Goal: Communication & Community: Answer question/provide support

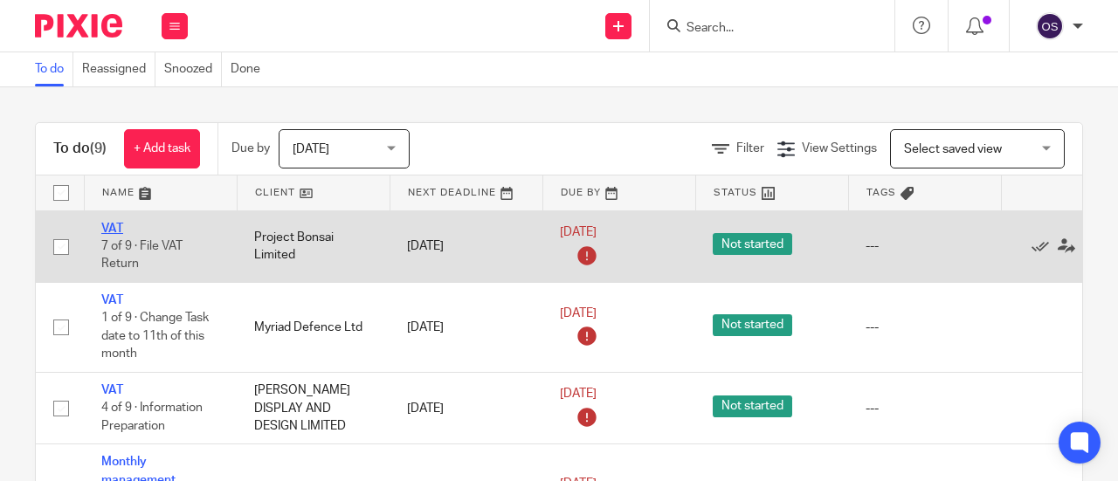
click at [117, 226] on link "VAT" at bounding box center [112, 229] width 22 height 12
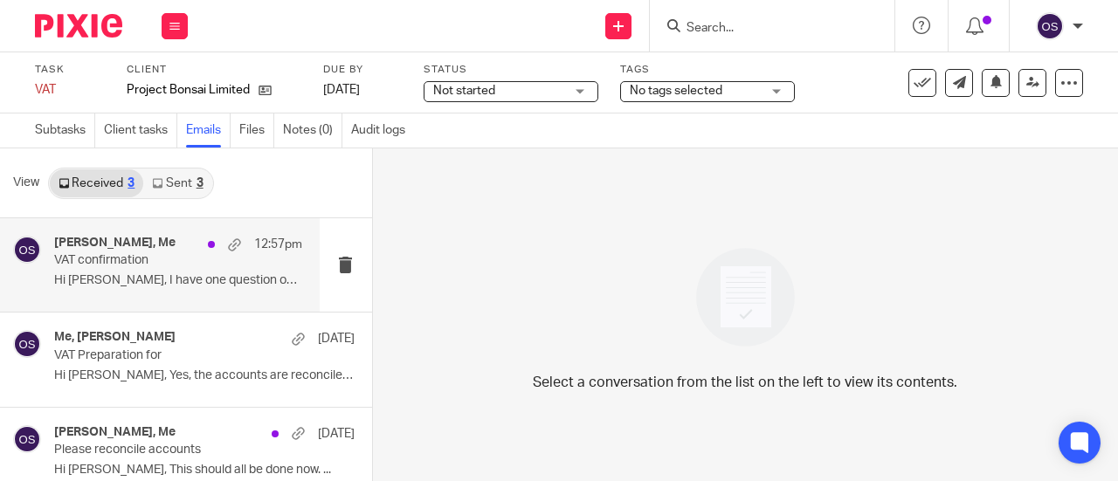
click at [149, 294] on div "[PERSON_NAME], Me 12:57pm VAT confirmation Hi [PERSON_NAME], I have one questio…" at bounding box center [178, 265] width 248 height 59
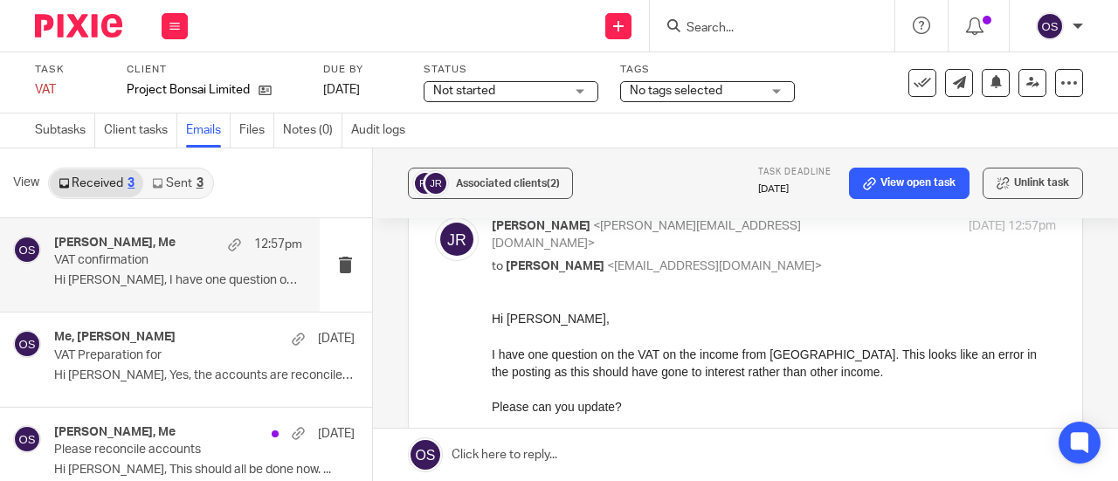
scroll to position [557, 0]
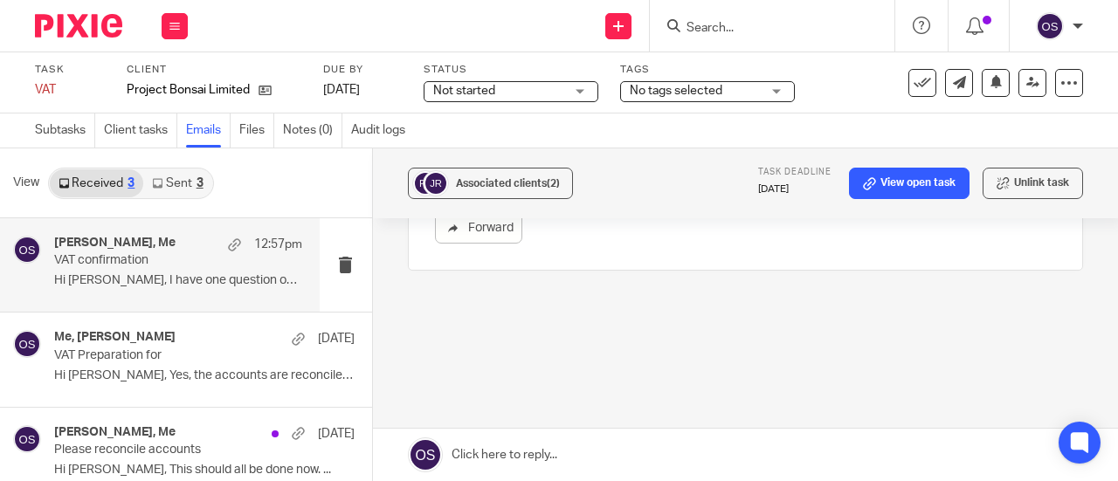
click at [587, 449] on link at bounding box center [745, 455] width 745 height 52
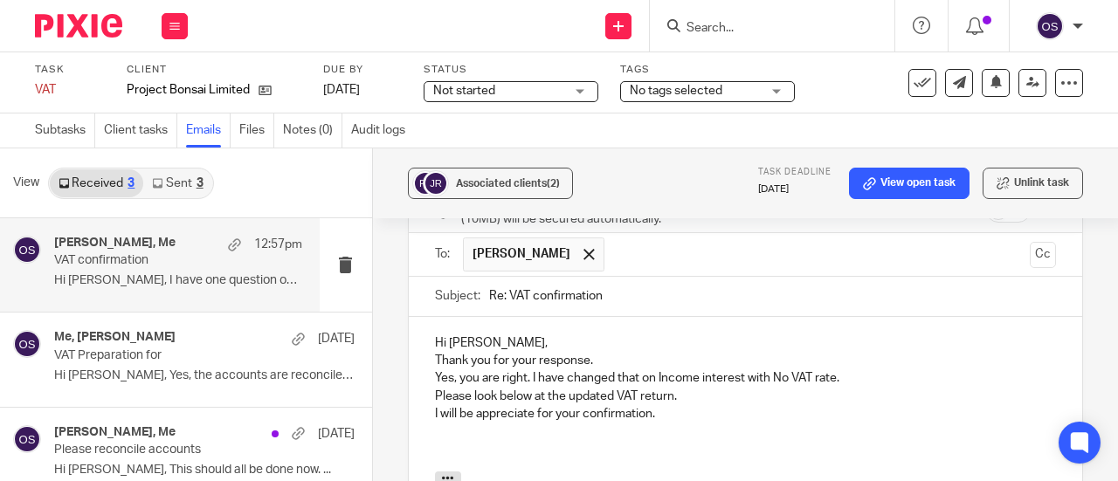
scroll to position [714, 0]
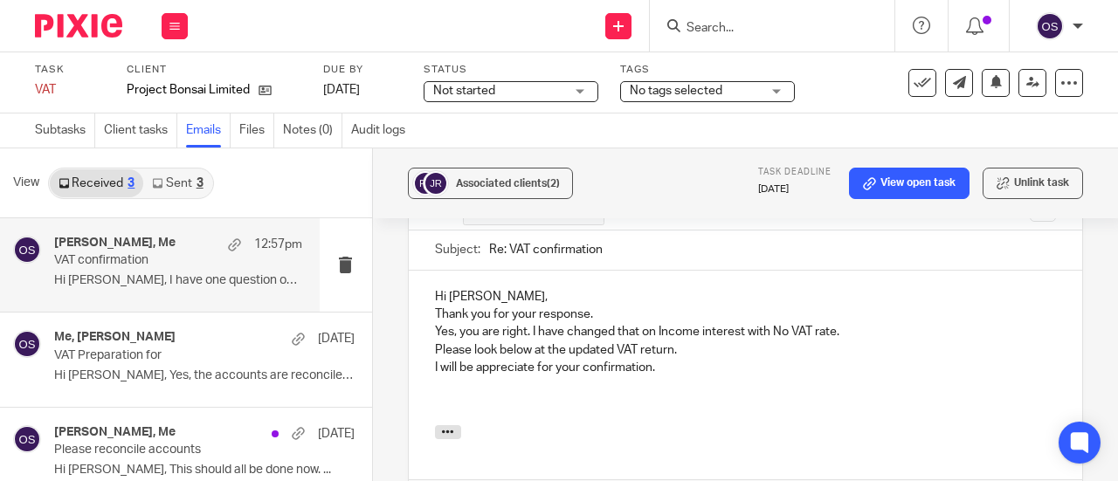
click at [576, 291] on p "Hi [PERSON_NAME]," at bounding box center [745, 296] width 621 height 17
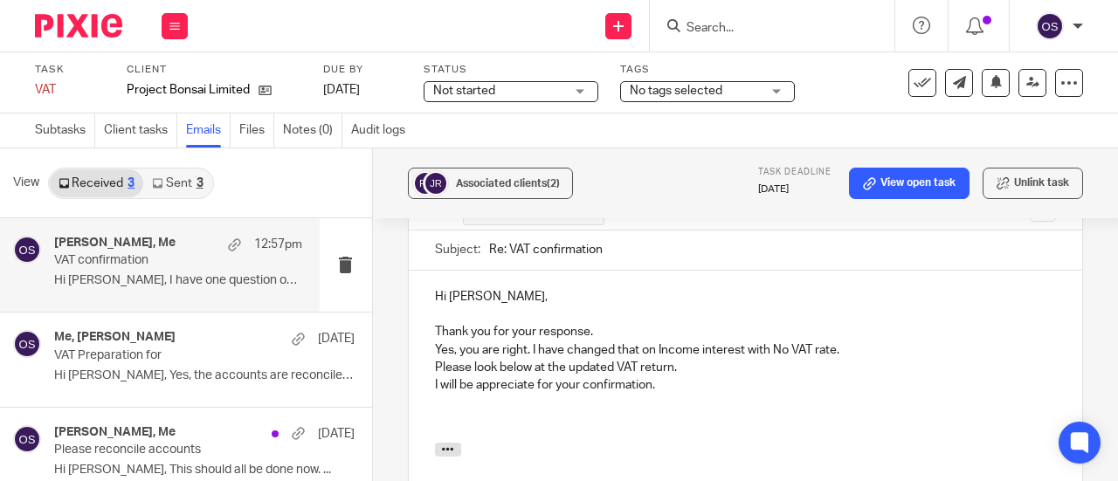
click at [653, 328] on p "Thank you for your response." at bounding box center [745, 331] width 621 height 17
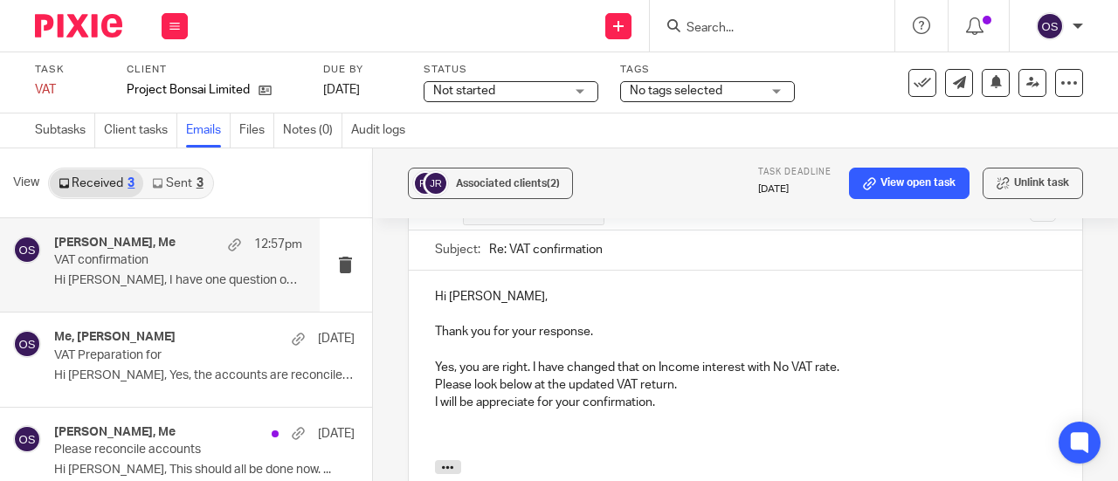
click at [849, 359] on p "Yes, you are right. I have changed that on Income interest with No VAT rate." at bounding box center [745, 367] width 621 height 17
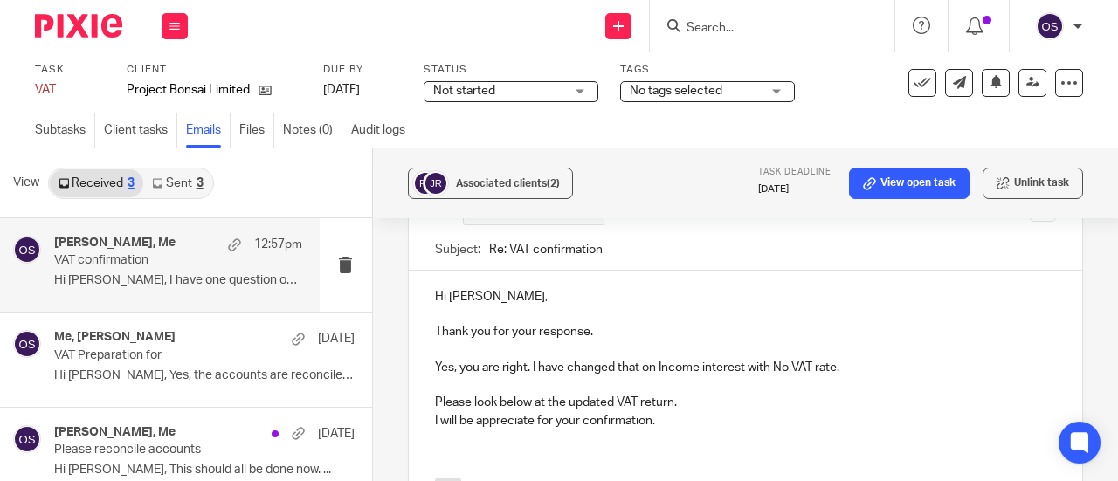
click at [737, 412] on p "I will be appreciate for your confirmation." at bounding box center [745, 420] width 621 height 17
click at [725, 412] on p "I will be appreciate for your confirmation." at bounding box center [745, 420] width 621 height 17
click at [717, 382] on p at bounding box center [745, 385] width 621 height 17
click at [715, 394] on p "Please look below at the updated VAT return." at bounding box center [745, 402] width 621 height 17
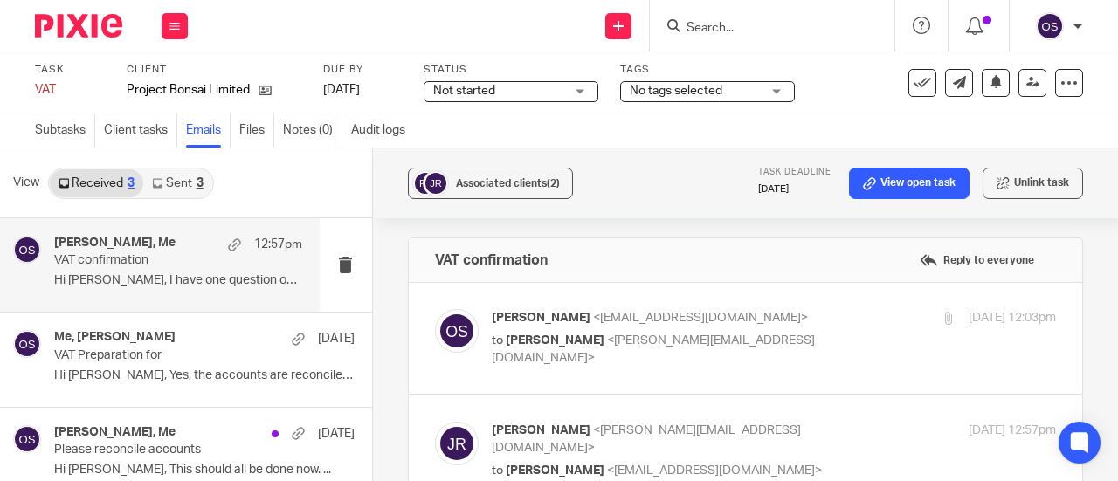
scroll to position [0, 0]
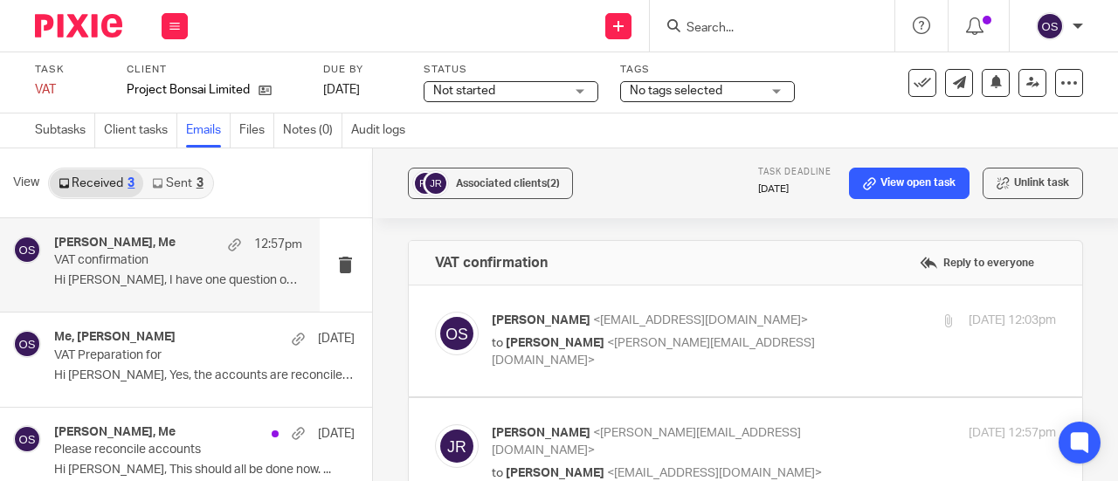
click at [702, 352] on div "[PERSON_NAME] <[EMAIL_ADDRESS][DOMAIN_NAME]> to [PERSON_NAME] <[PERSON_NAME][EM…" at bounding box center [774, 341] width 564 height 59
checkbox input "true"
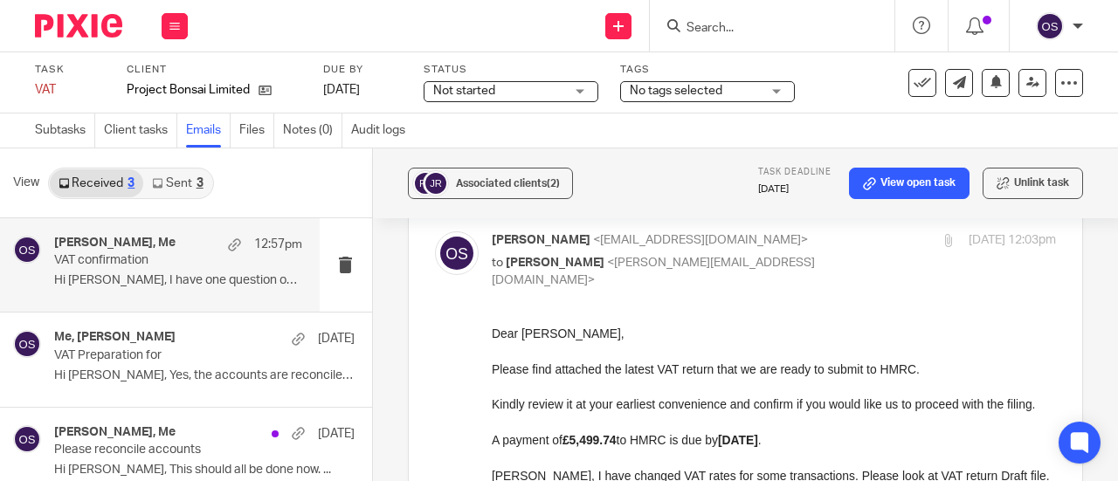
scroll to position [175, 0]
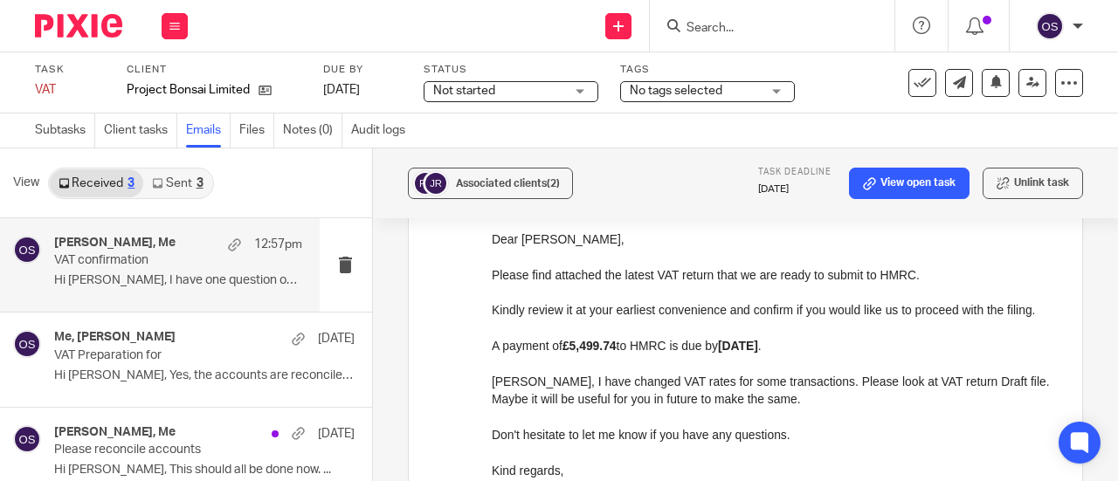
drag, startPoint x: 977, startPoint y: 522, endPoint x: 711, endPoint y: 357, distance: 312.3
click at [837, 354] on p "A payment of £5,499.74 to HMRC is due by [DATE] ." at bounding box center [773, 344] width 564 height 17
drag, startPoint x: 828, startPoint y: 370, endPoint x: 485, endPoint y: 313, distance: 348.0
click at [491, 313] on html "Dear [PERSON_NAME], Please find attached the latest VAT return that we are read…" at bounding box center [773, 372] width 564 height 285
copy div "Kindly review it at your earliest convenience and confirm if you would like us …"
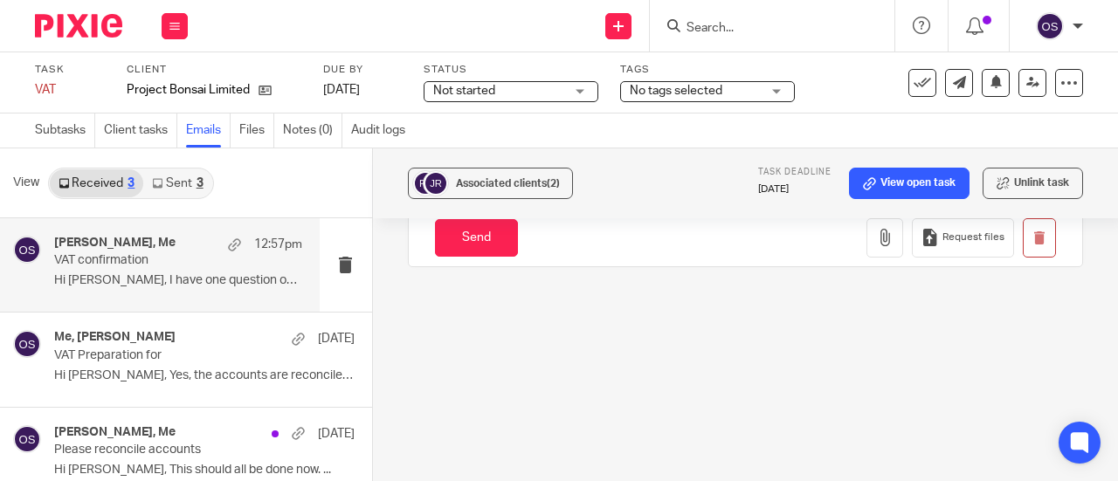
scroll to position [1321, 0]
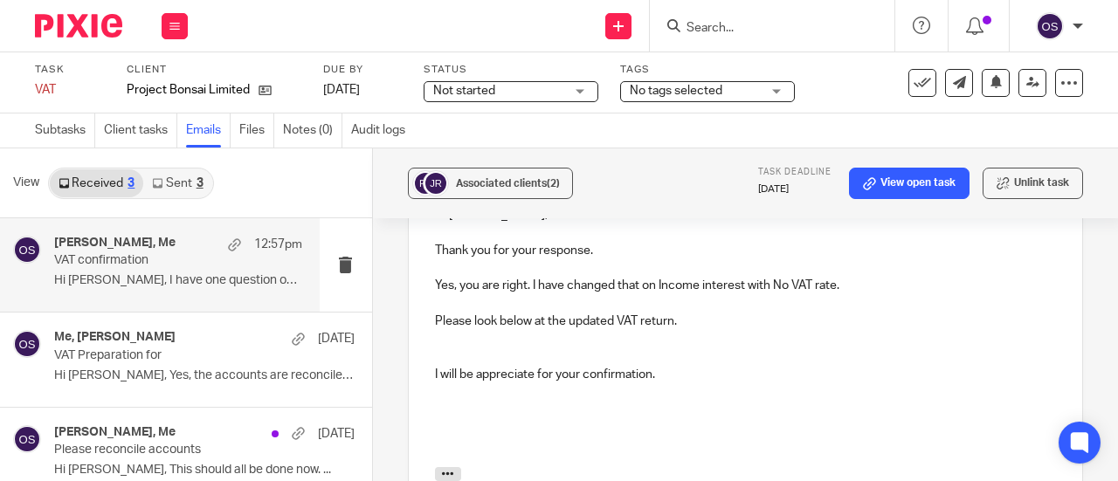
click at [708, 330] on p at bounding box center [745, 338] width 621 height 17
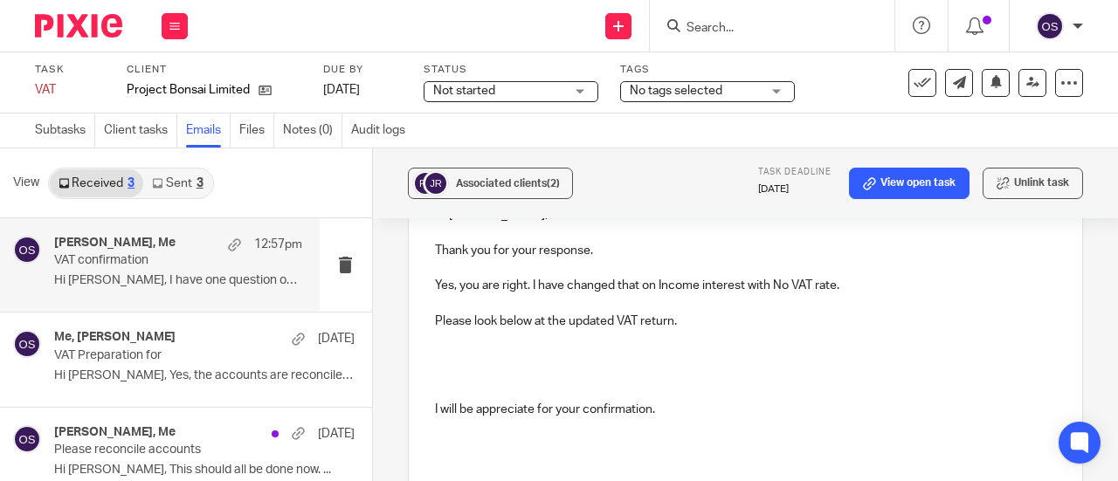
click at [596, 335] on p at bounding box center [745, 338] width 621 height 17
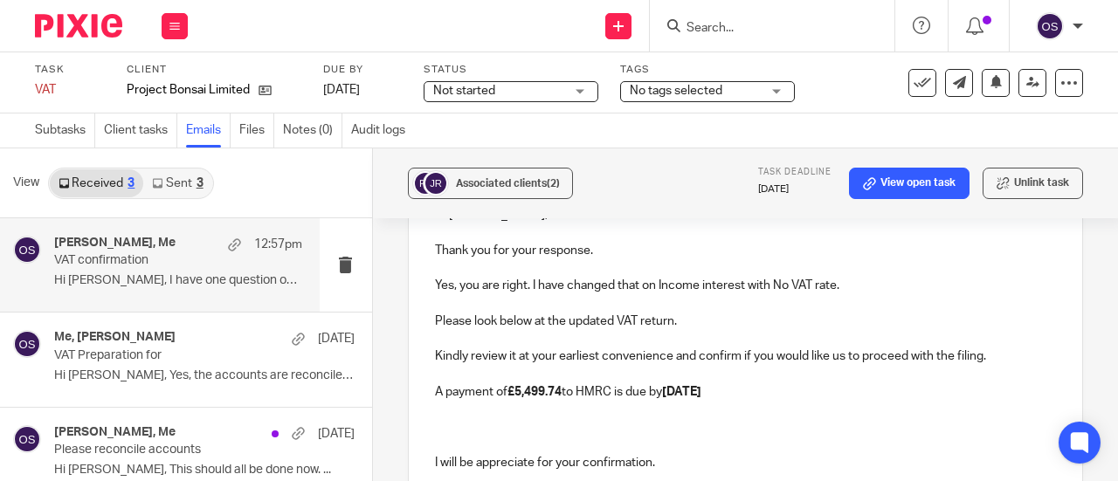
scroll to position [1408, 0]
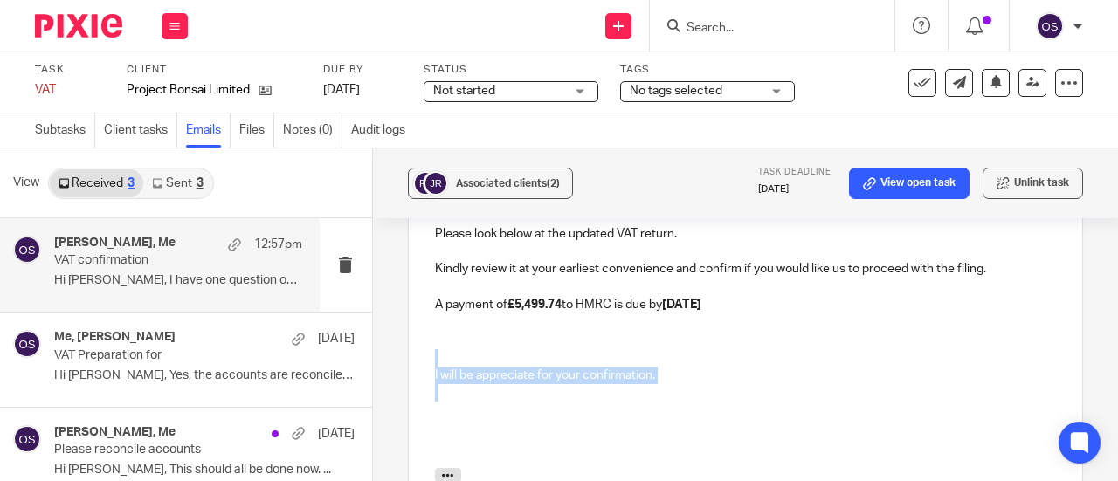
drag, startPoint x: 678, startPoint y: 376, endPoint x: 374, endPoint y: 342, distance: 305.9
click at [374, 342] on div "Associated clients (2) Task deadline [DATE] View open task Unlink task VAT conf…" at bounding box center [745, 315] width 745 height 333
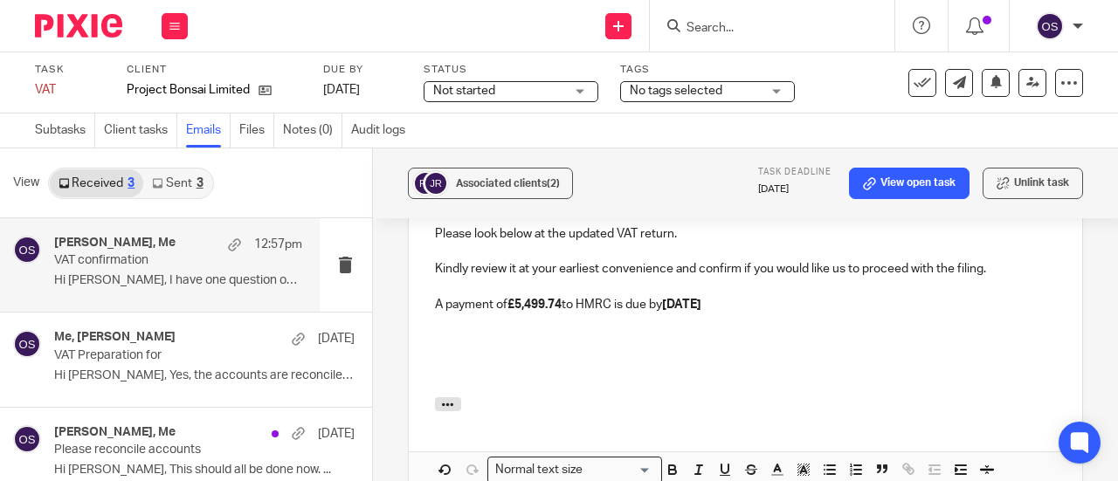
click at [790, 296] on p "A payment of £5,499.74 to HMRC is due by [DATE]" at bounding box center [745, 304] width 621 height 17
drag, startPoint x: 563, startPoint y: 297, endPoint x: 506, endPoint y: 294, distance: 56.8
click at [506, 296] on p "A payment of £5,499.74 to HMRC is due by [DATE]." at bounding box center [745, 304] width 621 height 17
click at [522, 299] on strong "£5,499.74" at bounding box center [535, 305] width 54 height 12
drag, startPoint x: 513, startPoint y: 293, endPoint x: 559, endPoint y: 295, distance: 46.4
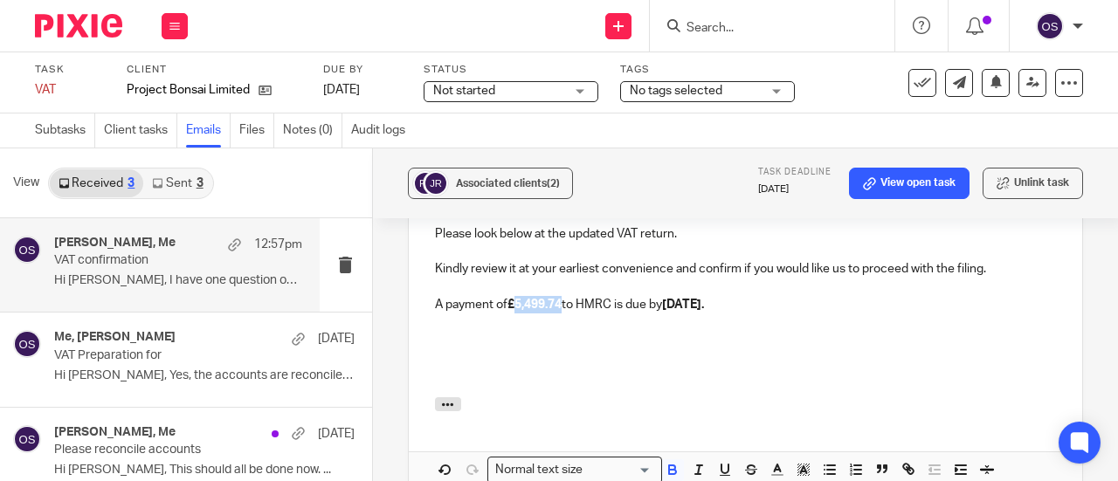
click at [559, 299] on strong "£5,499.74" at bounding box center [535, 305] width 54 height 12
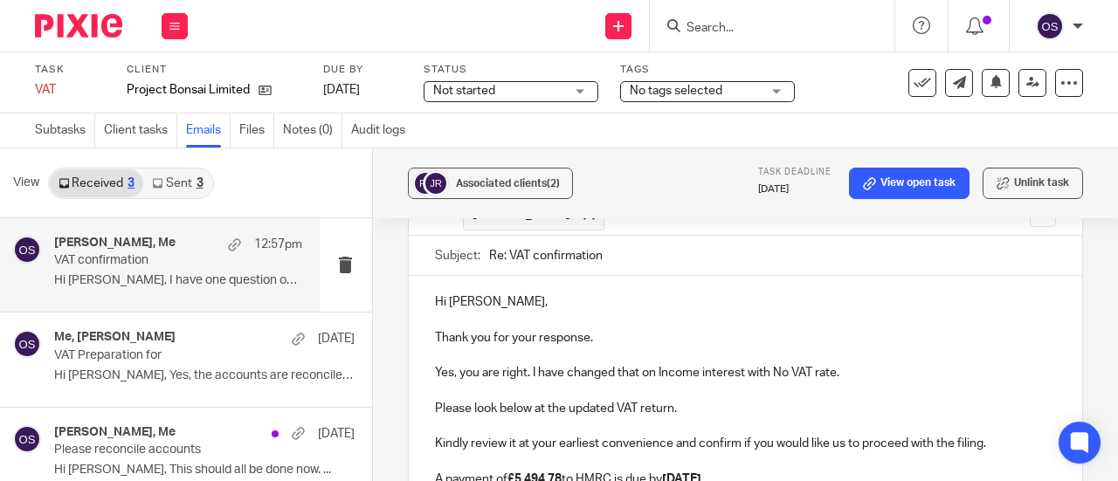
scroll to position [1234, 0]
click at [868, 364] on p "Yes, you are right. I have changed that on Income interest with No VAT rate." at bounding box center [745, 372] width 621 height 17
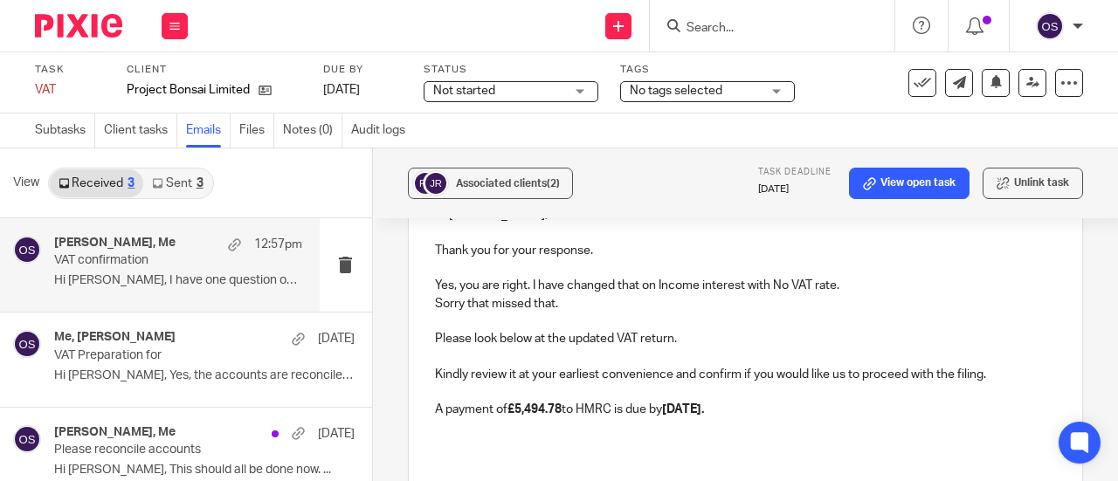
scroll to position [1408, 0]
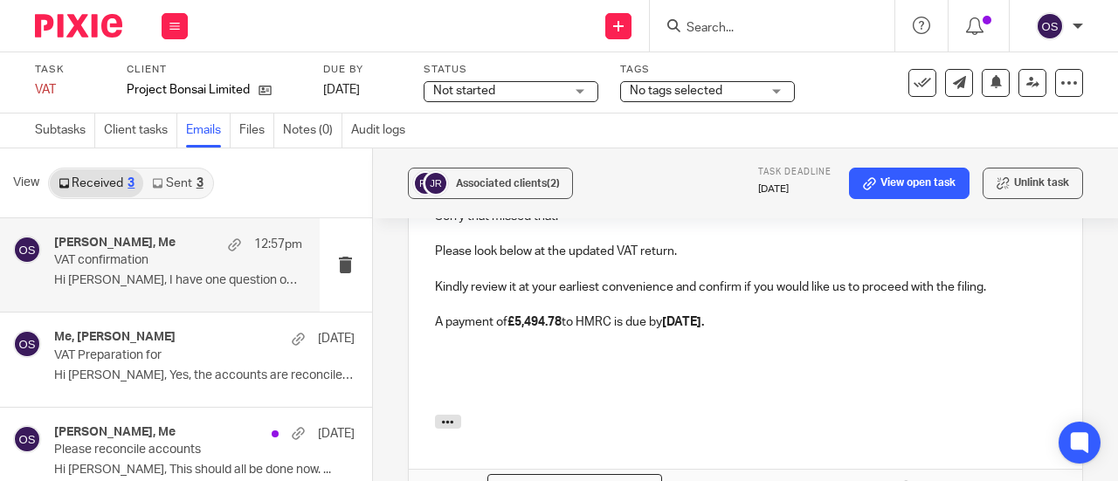
click at [811, 349] on p at bounding box center [745, 357] width 621 height 17
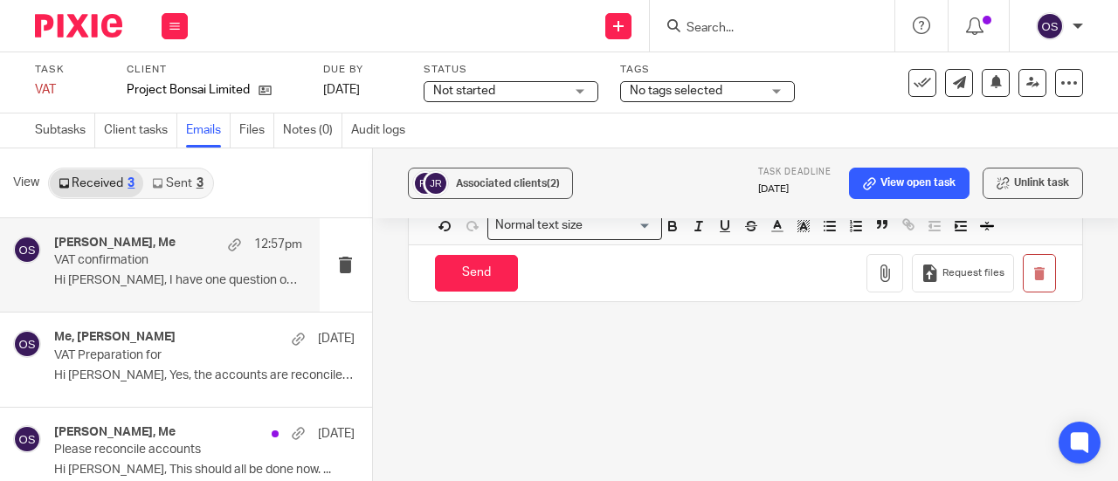
scroll to position [1496, 0]
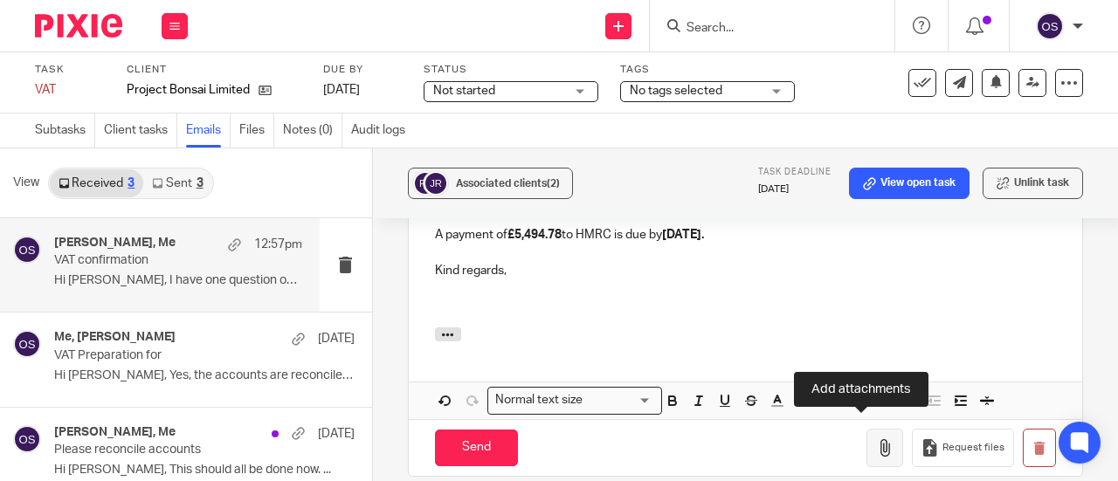
click at [876, 439] on icon "button" at bounding box center [884, 447] width 17 height 17
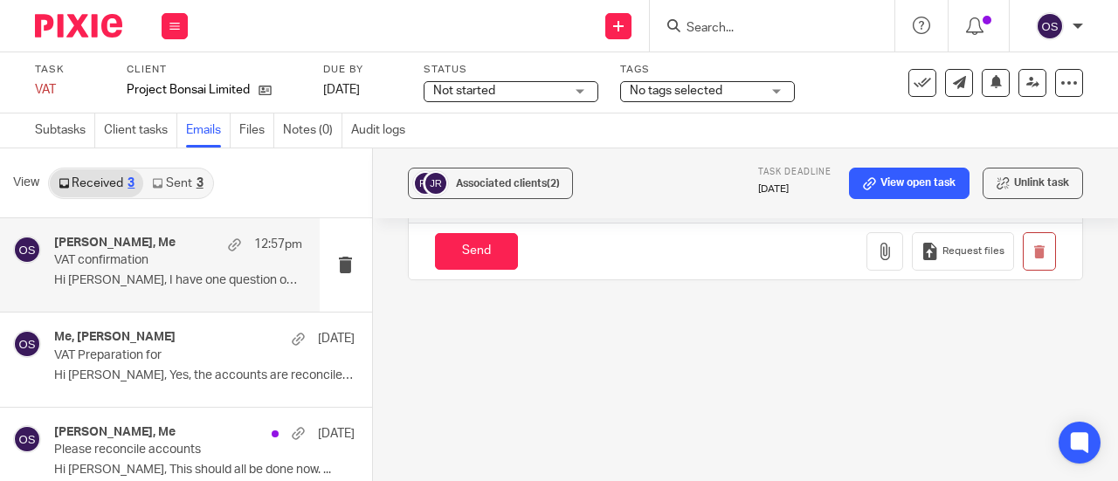
scroll to position [1670, 0]
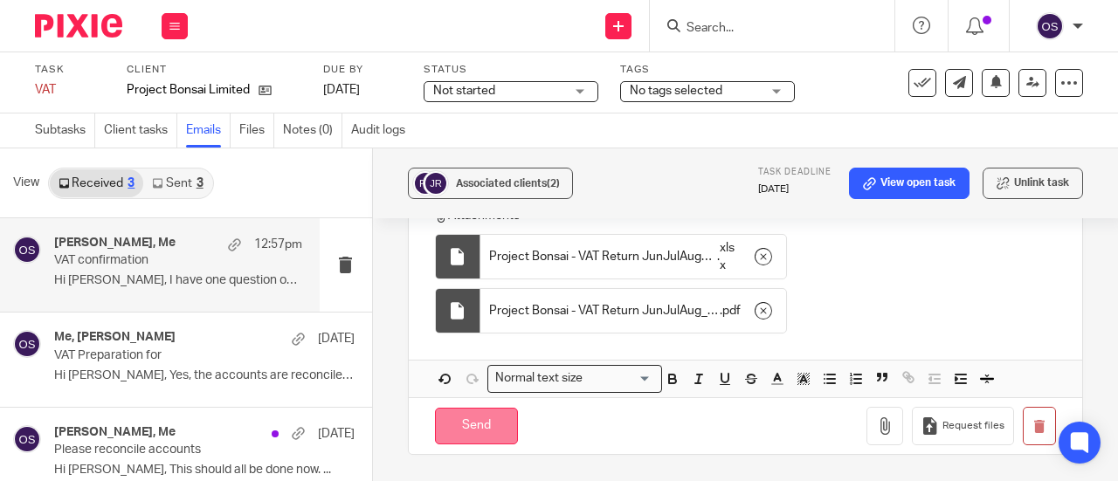
click at [486, 408] on input "Send" at bounding box center [476, 427] width 83 height 38
